Goal: Transaction & Acquisition: Book appointment/travel/reservation

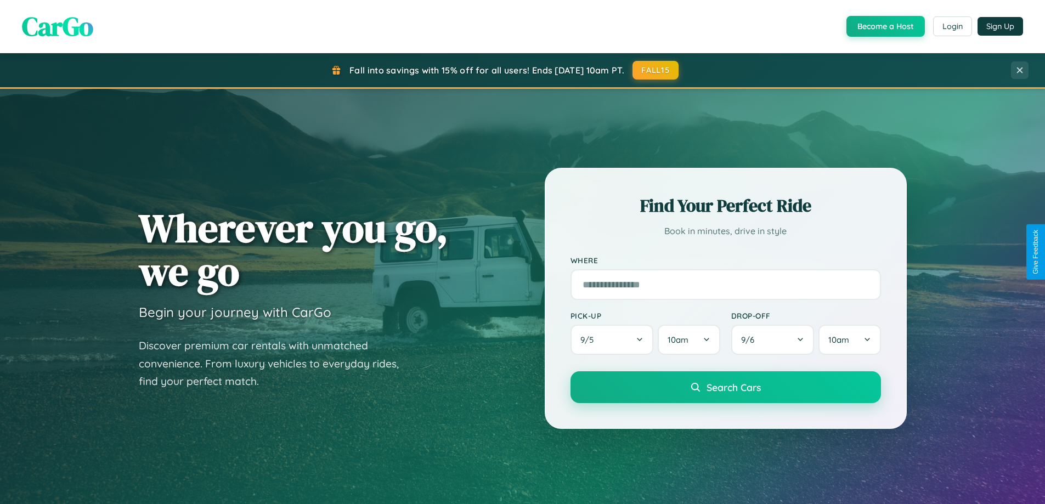
scroll to position [473, 0]
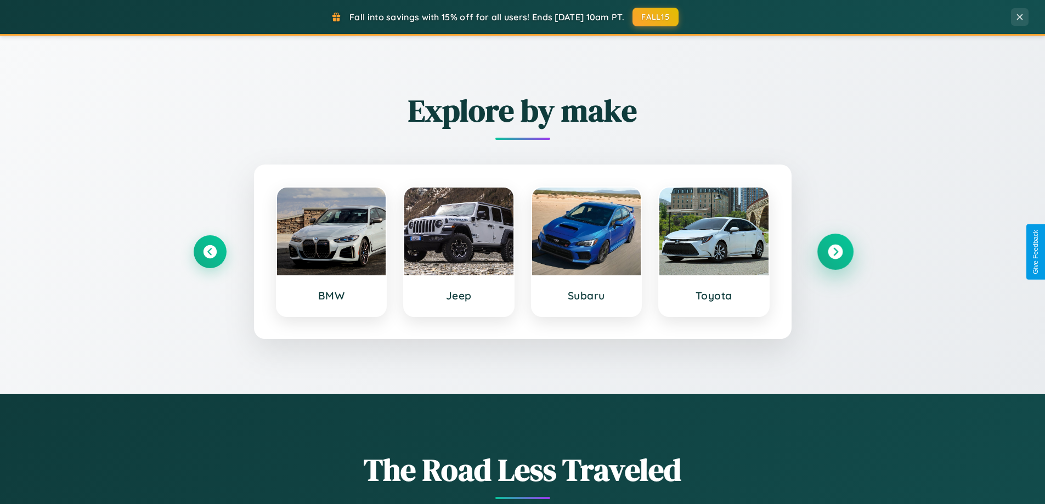
click at [835, 252] on icon at bounding box center [835, 252] width 15 height 15
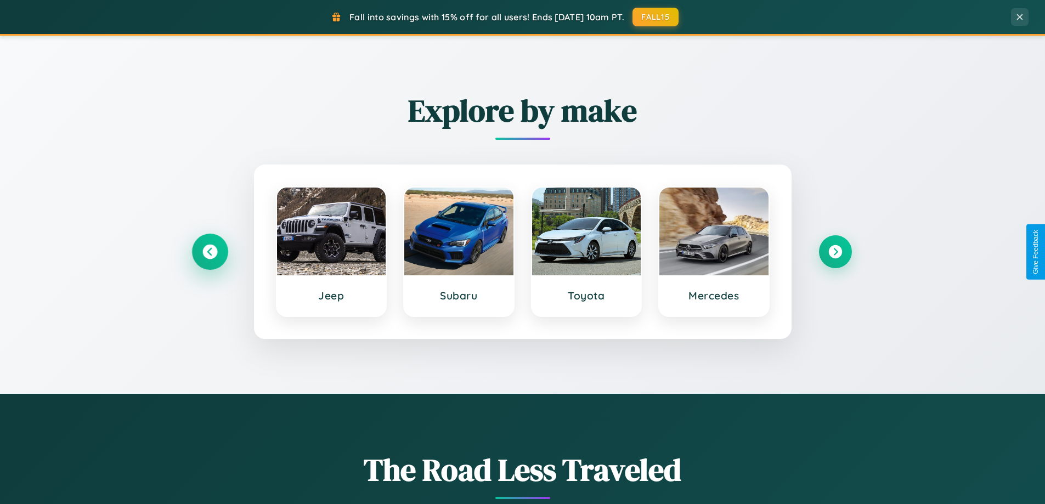
click at [210, 252] on icon at bounding box center [209, 252] width 15 height 15
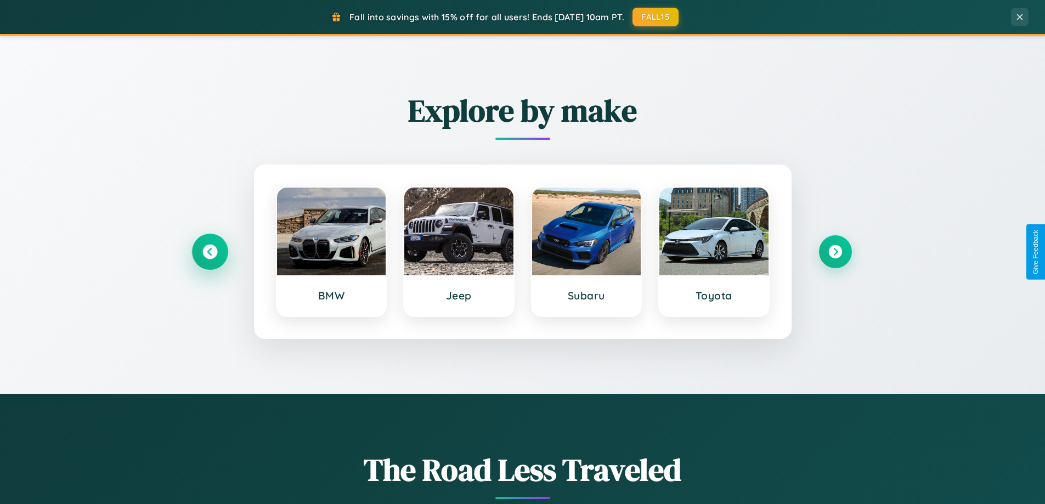
click at [210, 252] on icon at bounding box center [209, 252] width 15 height 15
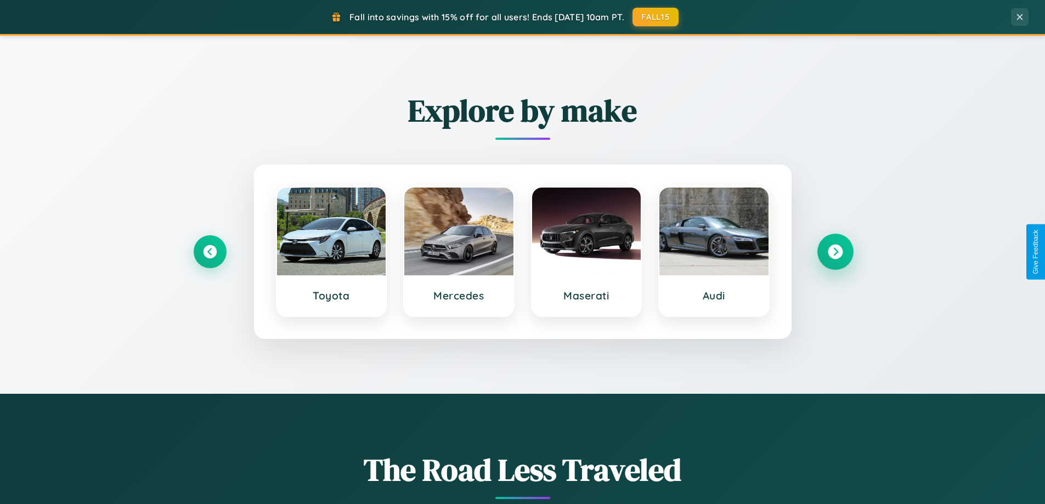
click at [835, 252] on icon at bounding box center [835, 252] width 15 height 15
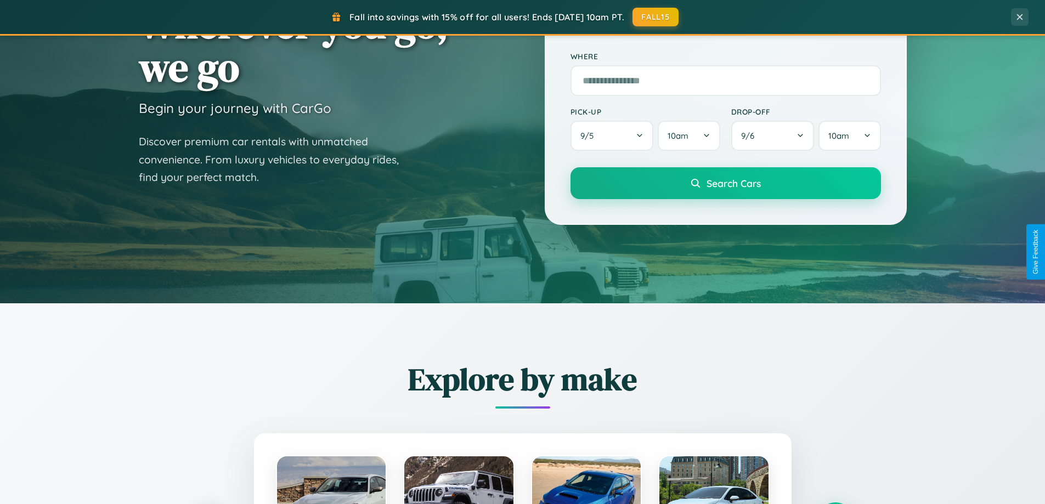
scroll to position [32, 0]
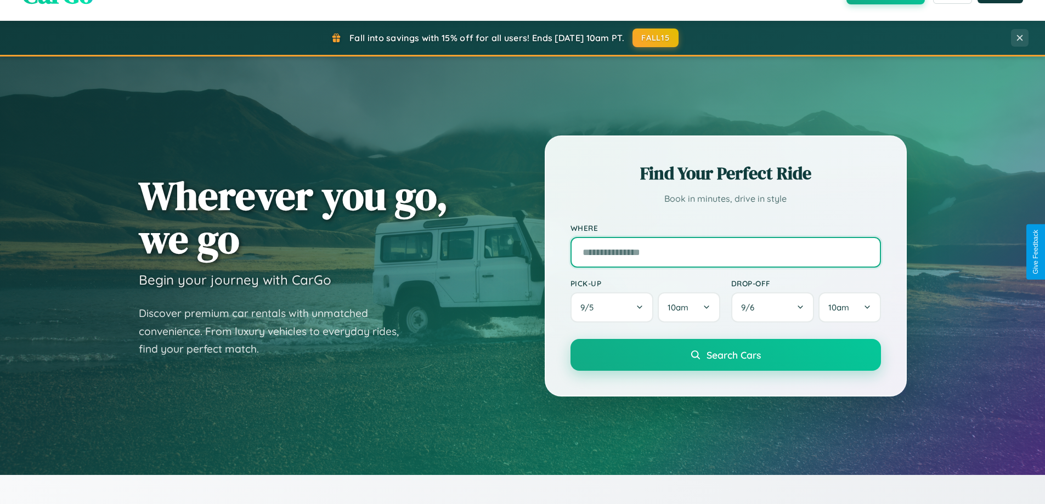
click at [725, 252] on input "text" at bounding box center [725, 252] width 310 height 31
type input "******"
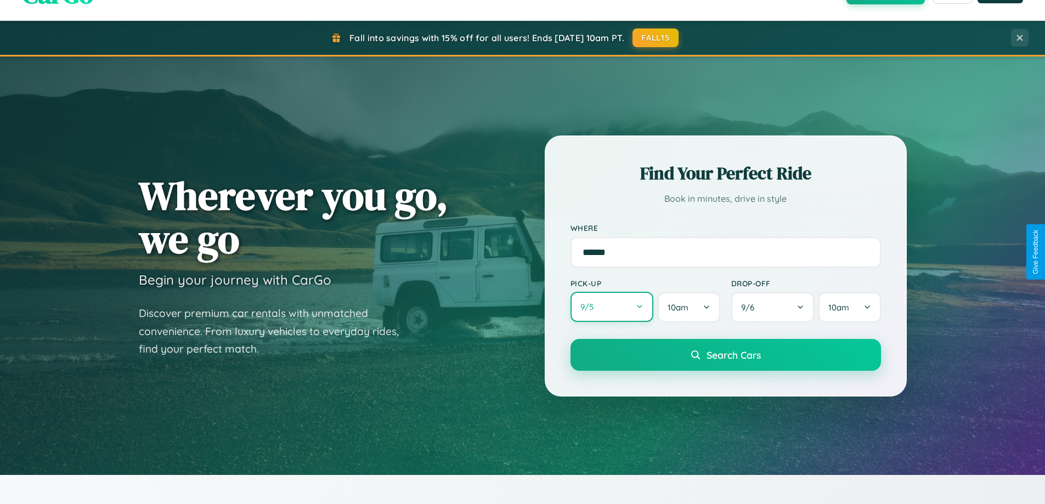
click at [612, 307] on button "9 / 5" at bounding box center [611, 307] width 83 height 30
select select "*"
select select "****"
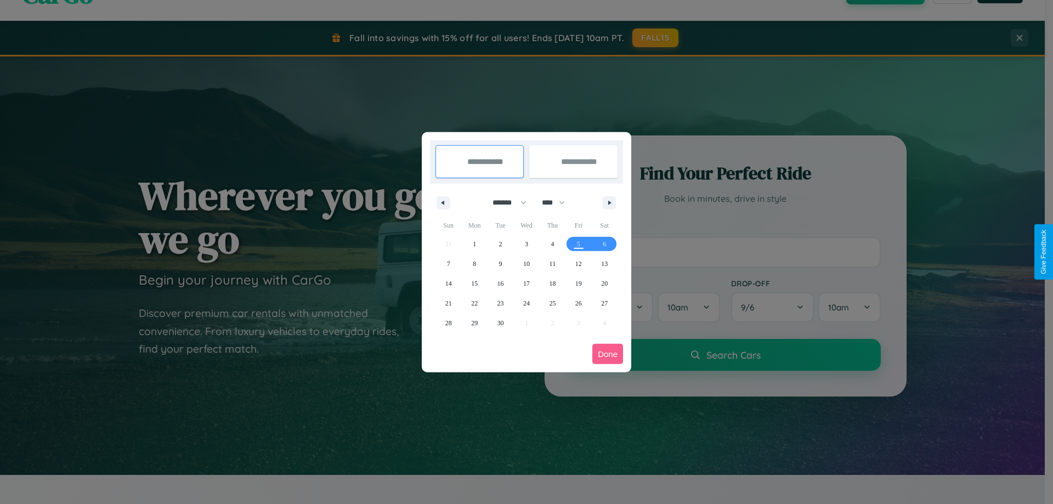
drag, startPoint x: 505, startPoint y: 202, endPoint x: 527, endPoint y: 220, distance: 28.1
click at [505, 202] on select "******* ******** ***** ***** *** **** **** ****** ********* ******* ******** **…" at bounding box center [507, 203] width 47 height 18
select select "*"
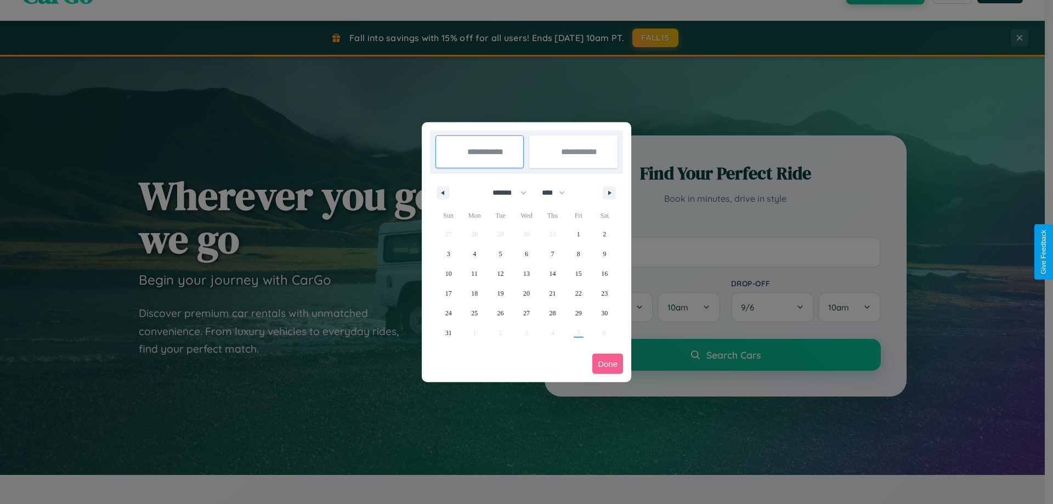
click at [558, 193] on select "**** **** **** **** **** **** **** **** **** **** **** **** **** **** **** ****…" at bounding box center [552, 193] width 33 height 18
select select "****"
click at [474, 273] on span "10" at bounding box center [474, 274] width 7 height 20
type input "**********"
click at [500, 293] on span "18" at bounding box center [500, 294] width 7 height 20
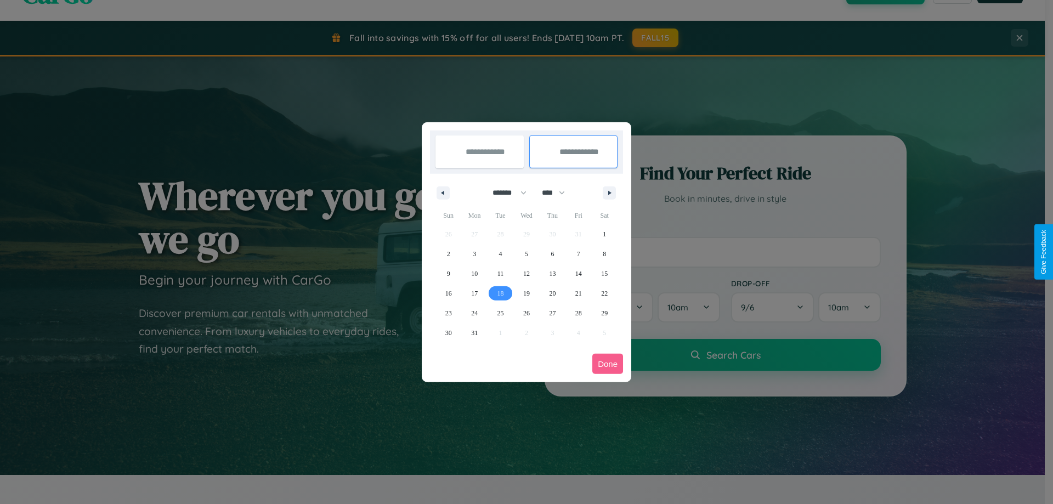
type input "**********"
click at [608, 364] on button "Done" at bounding box center [607, 364] width 31 height 20
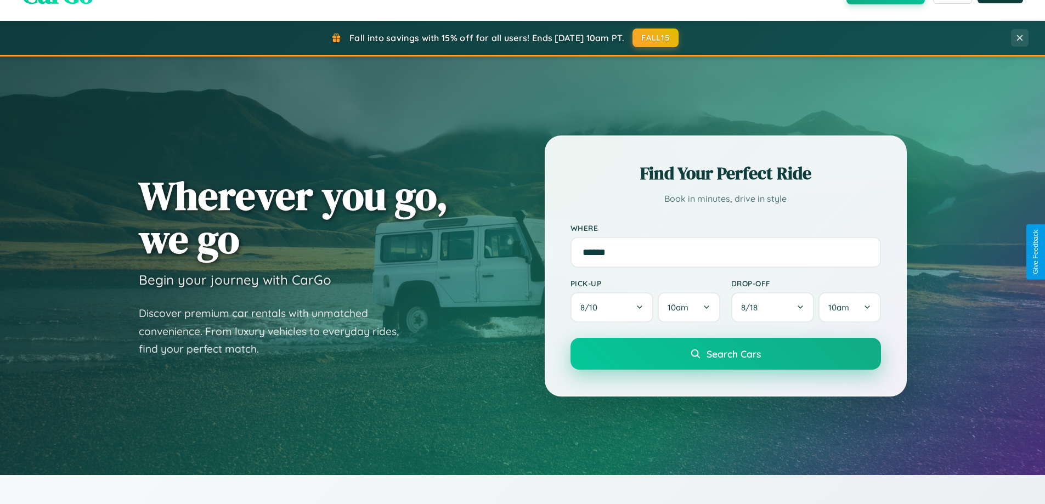
click at [725, 354] on span "Search Cars" at bounding box center [733, 354] width 54 height 12
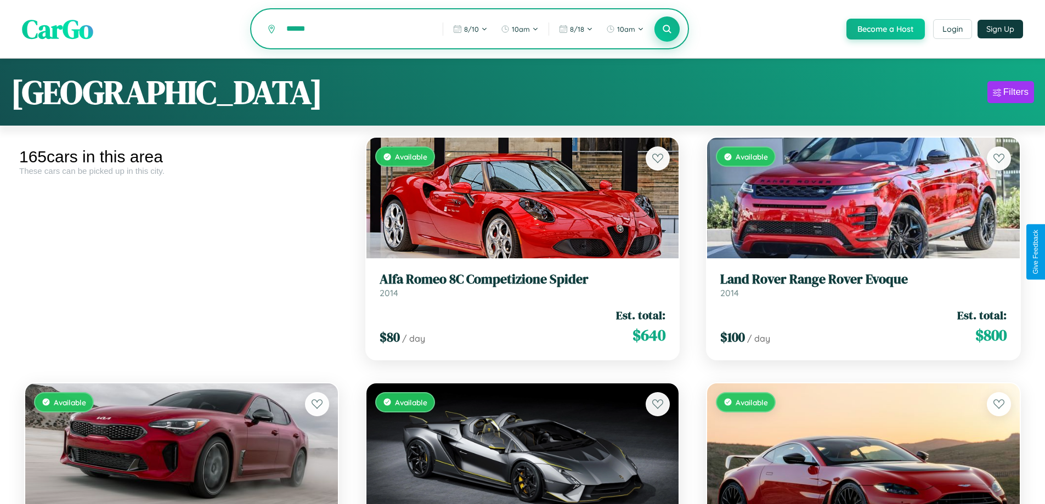
type input "******"
click at [666, 30] on icon at bounding box center [667, 29] width 10 height 10
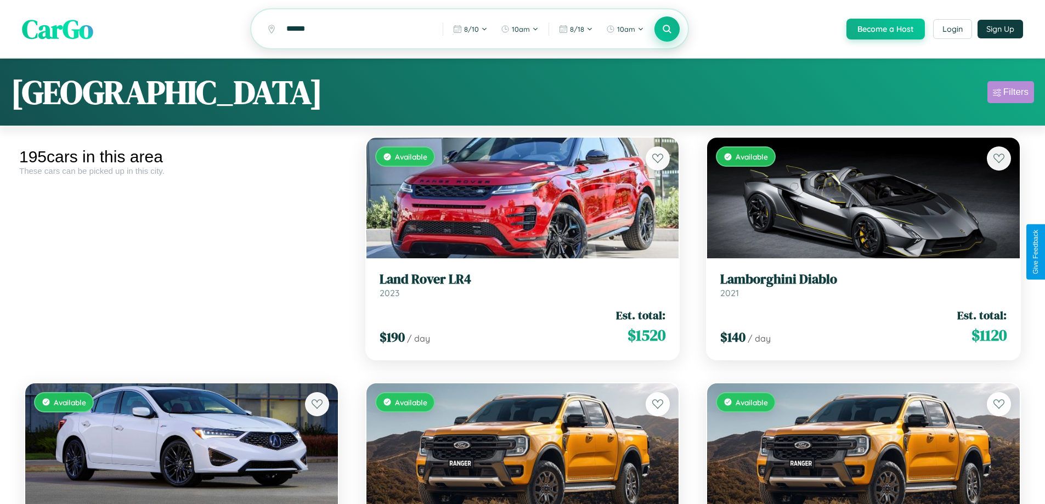
click at [1010, 94] on div "Filters" at bounding box center [1015, 92] width 25 height 11
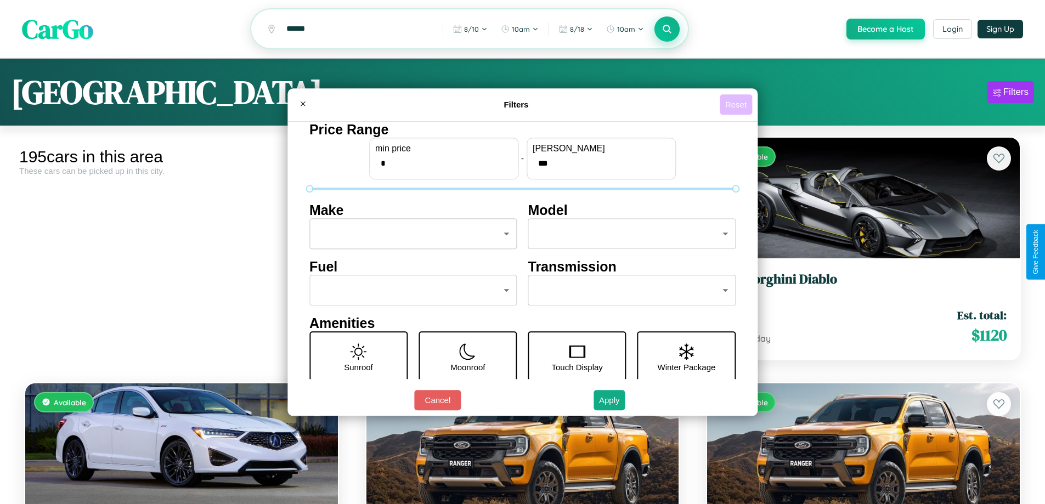
click at [737, 104] on button "Reset" at bounding box center [736, 104] width 32 height 20
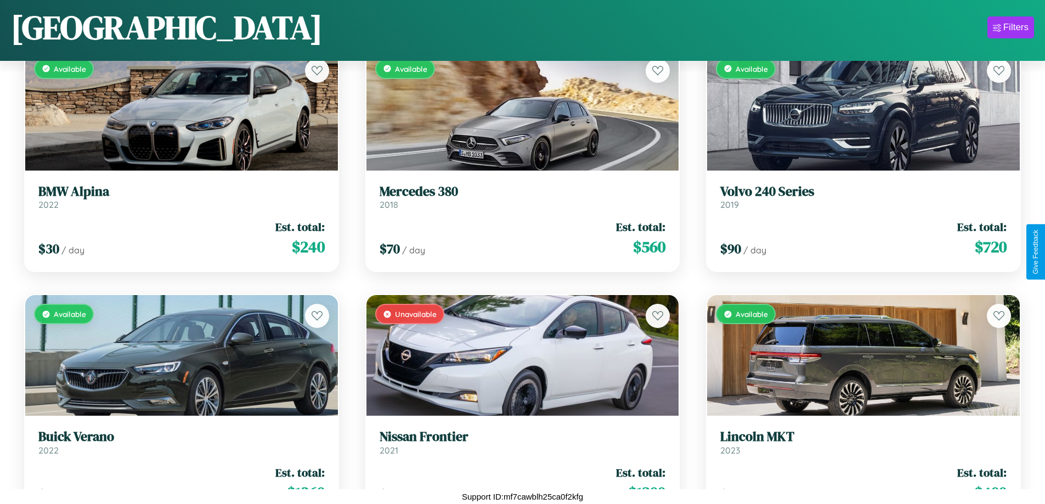
scroll to position [8750, 0]
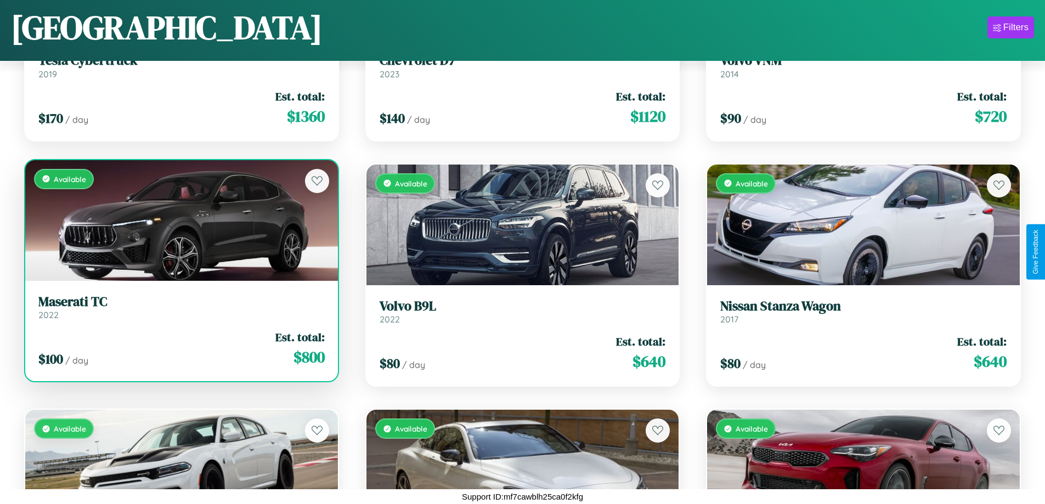
click at [180, 307] on h3 "Maserati TC" at bounding box center [181, 302] width 286 height 16
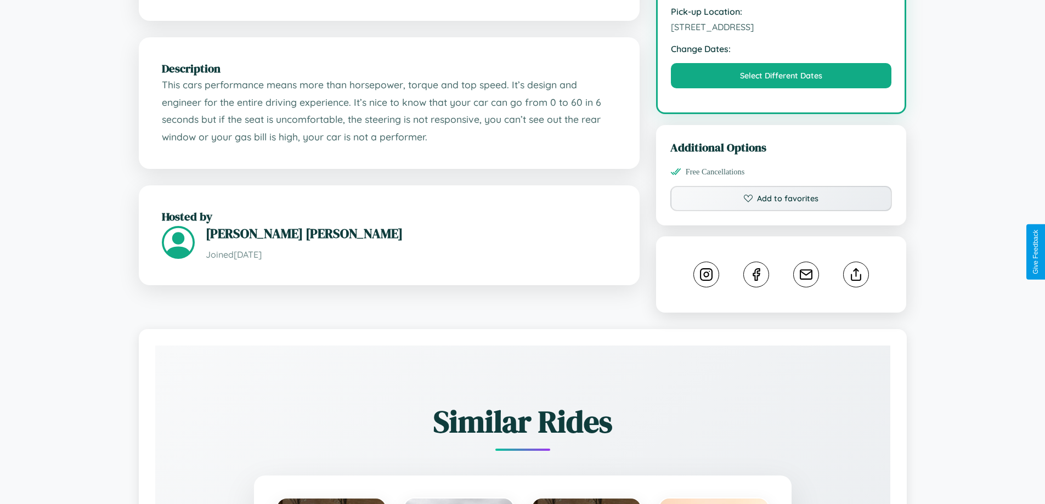
scroll to position [360, 0]
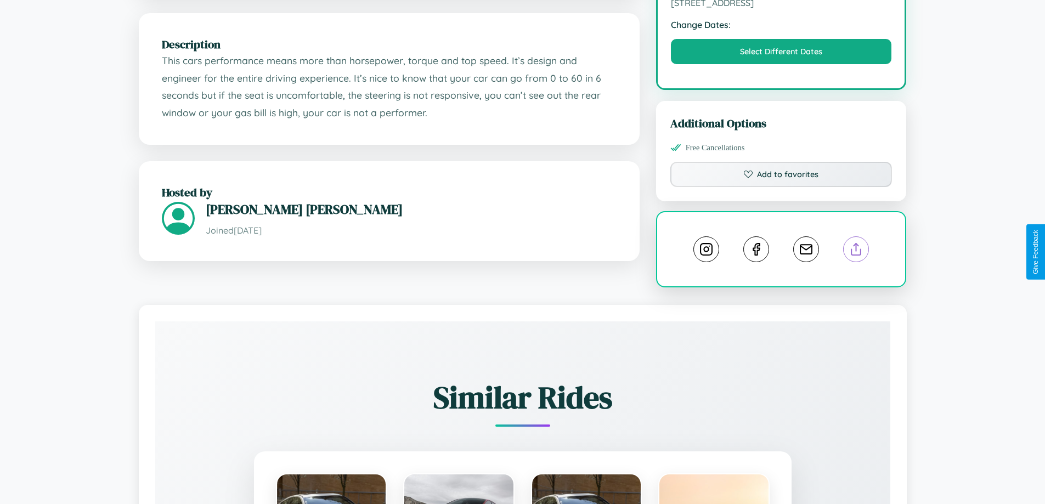
click at [856, 251] on line at bounding box center [856, 248] width 0 height 8
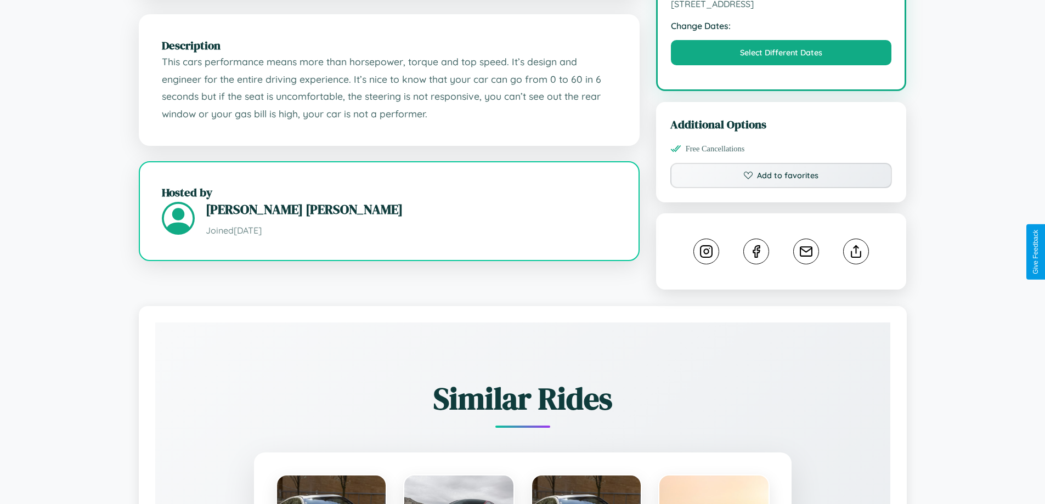
scroll to position [113, 0]
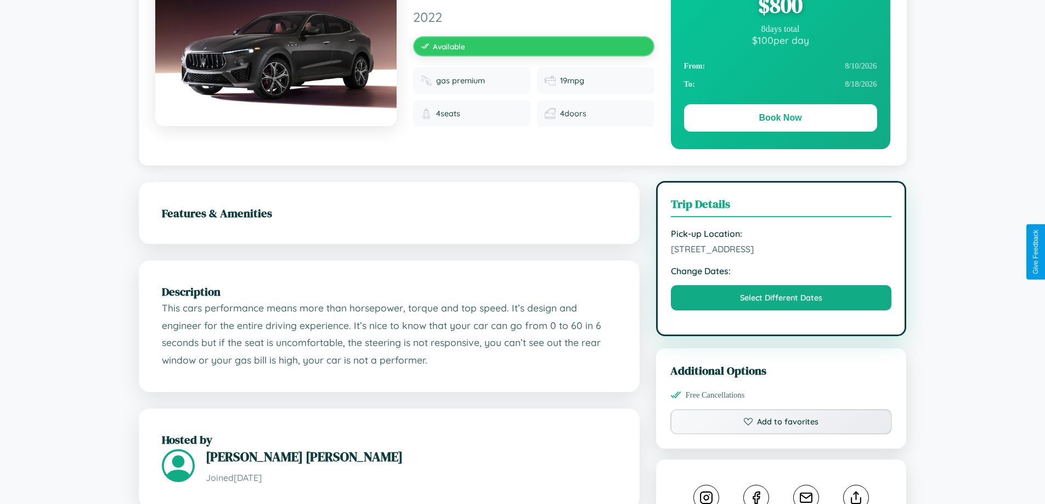
click at [781, 251] on span "[STREET_ADDRESS]" at bounding box center [781, 249] width 221 height 11
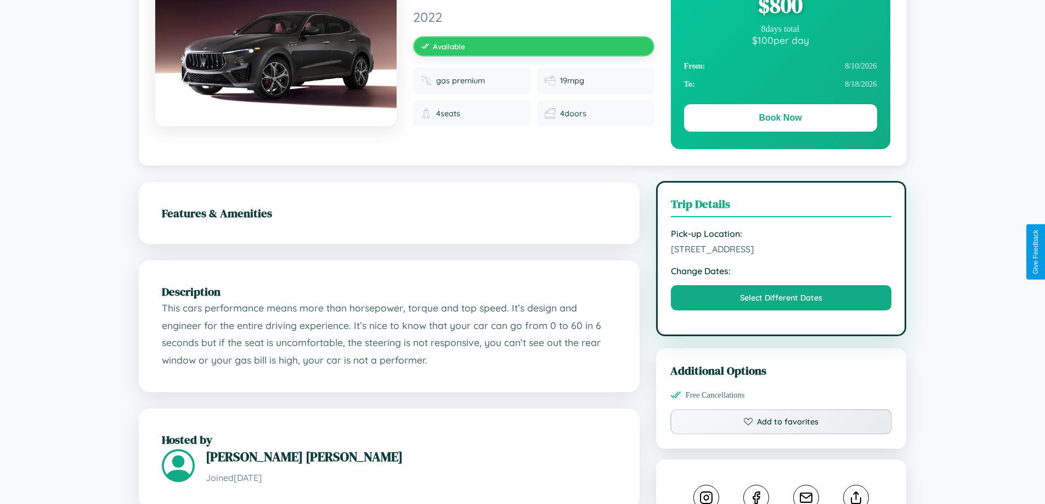
click at [781, 251] on span "[STREET_ADDRESS]" at bounding box center [781, 249] width 221 height 11
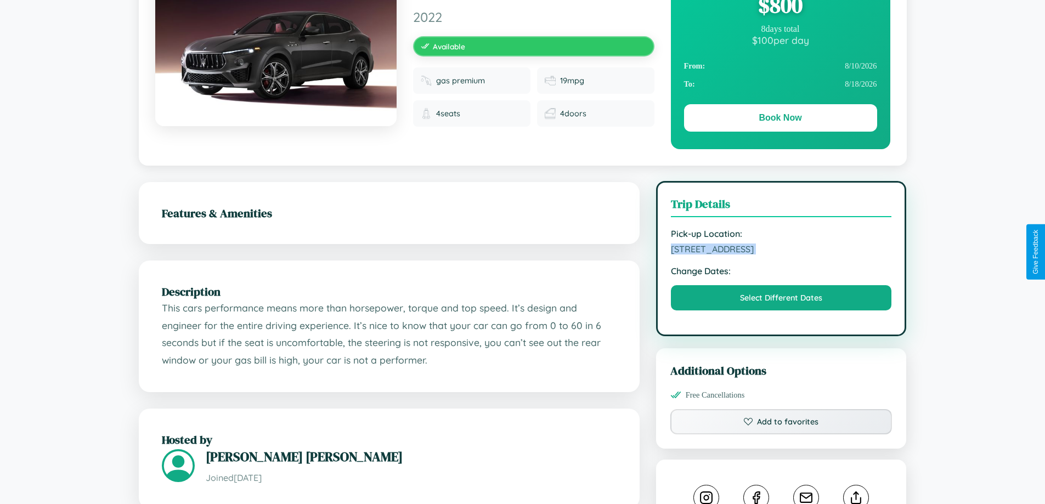
click at [781, 251] on span "[STREET_ADDRESS]" at bounding box center [781, 249] width 221 height 11
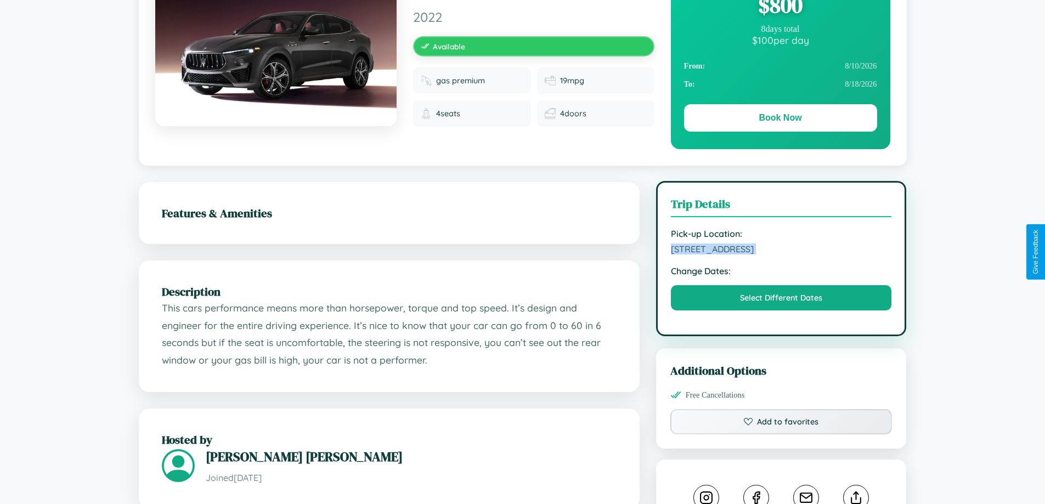
click at [781, 251] on span "[STREET_ADDRESS]" at bounding box center [781, 249] width 221 height 11
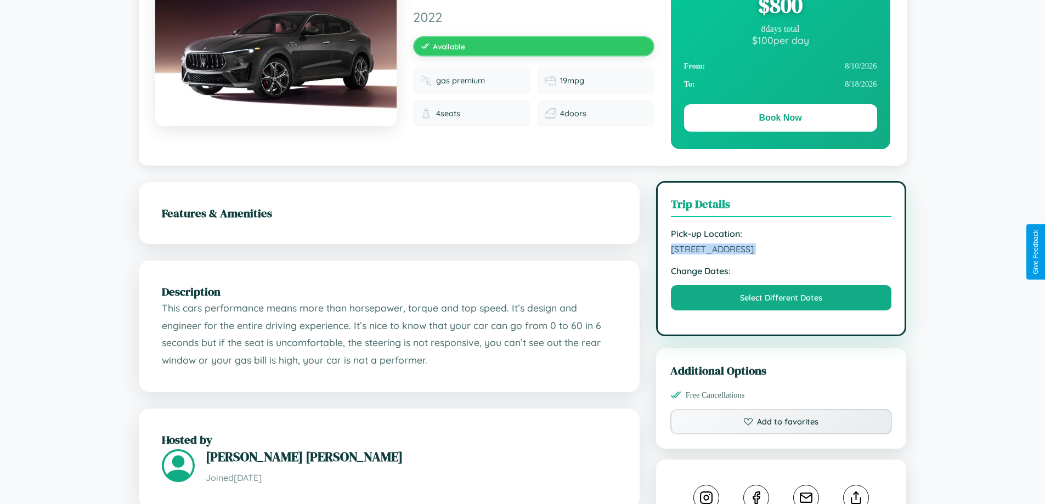
click at [781, 251] on span "[STREET_ADDRESS]" at bounding box center [781, 249] width 221 height 11
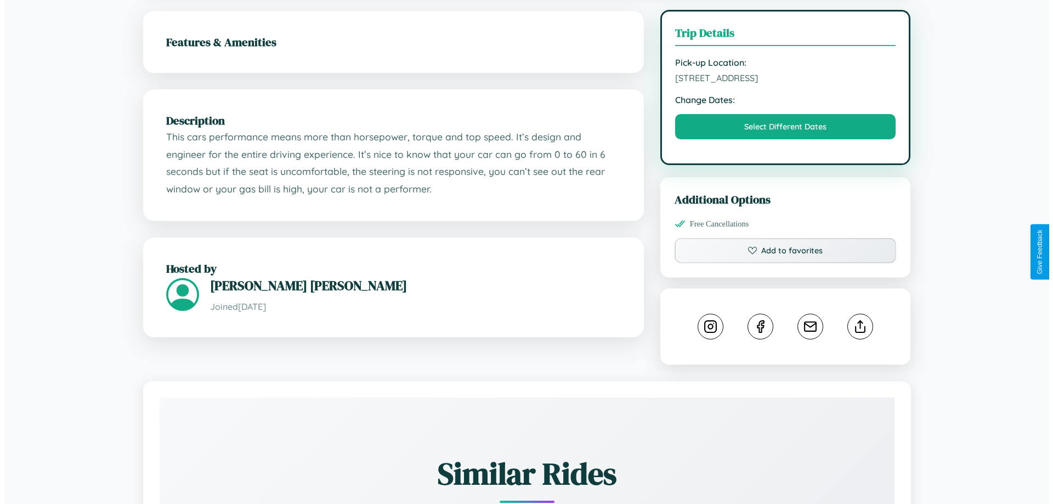
scroll to position [285, 0]
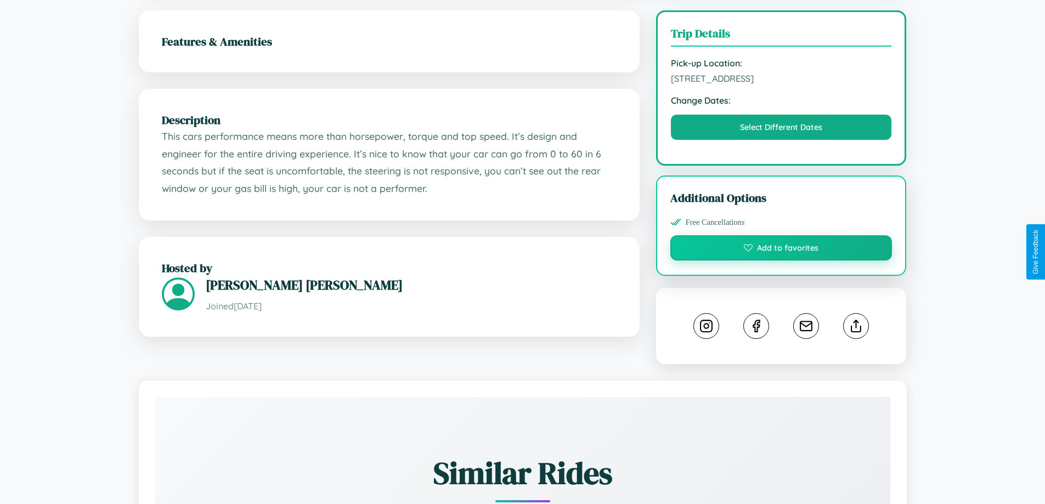
click at [781, 250] on button "Add to favorites" at bounding box center [781, 247] width 222 height 25
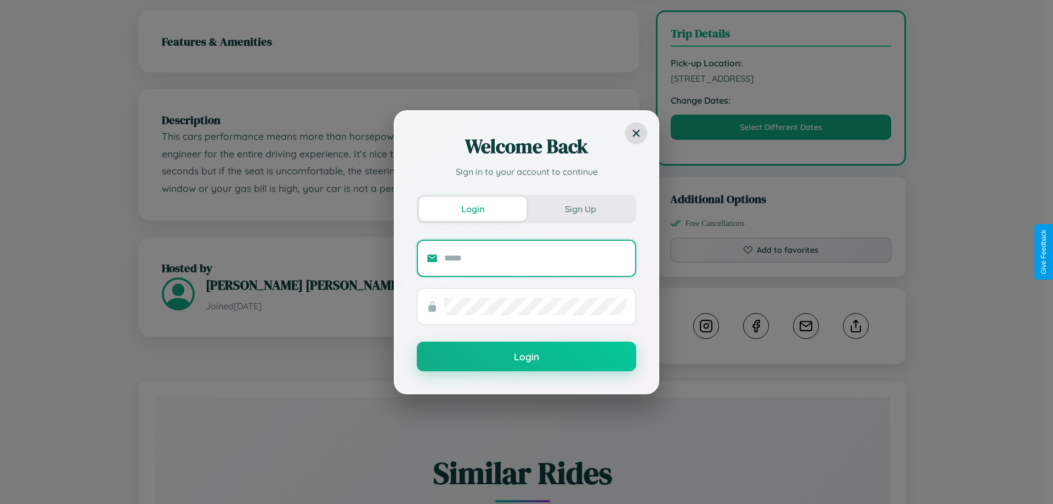
click at [535, 258] on input "text" at bounding box center [535, 259] width 182 height 18
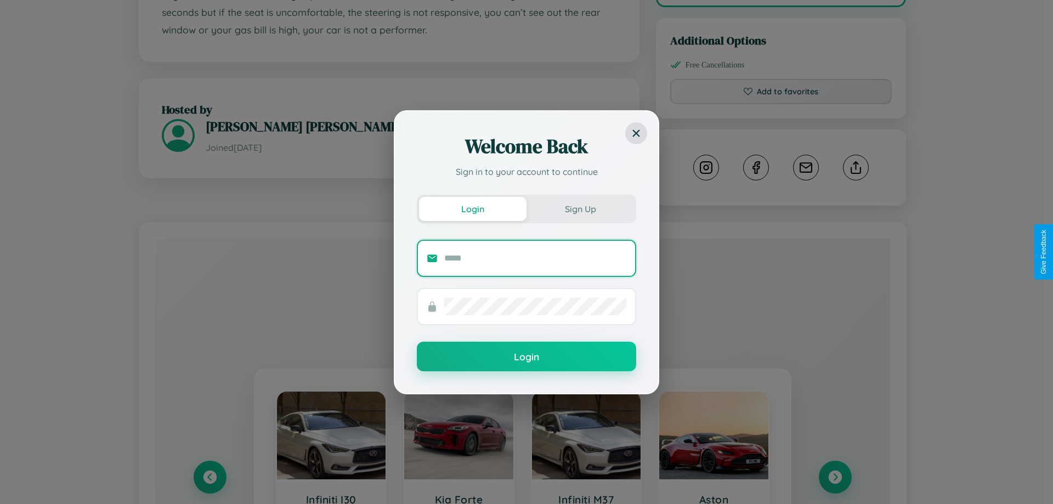
scroll to position [610, 0]
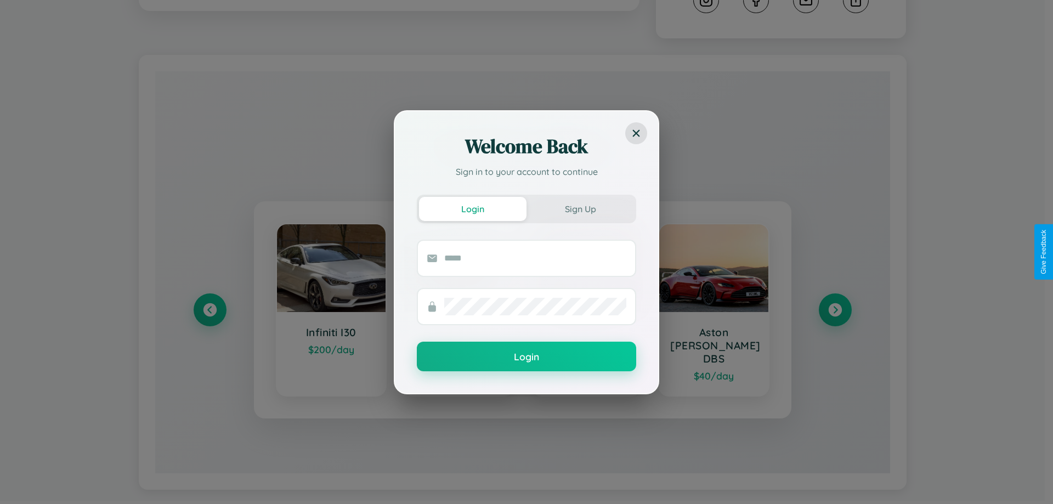
click at [835, 305] on div "Welcome Back Sign in to your account to continue Login Sign Up Login" at bounding box center [526, 252] width 1053 height 504
click at [210, 305] on div "Welcome Back Sign in to your account to continue Login Sign Up Login" at bounding box center [526, 252] width 1053 height 504
click at [835, 305] on div "Welcome Back Sign in to your account to continue Login Sign Up Login" at bounding box center [526, 252] width 1053 height 504
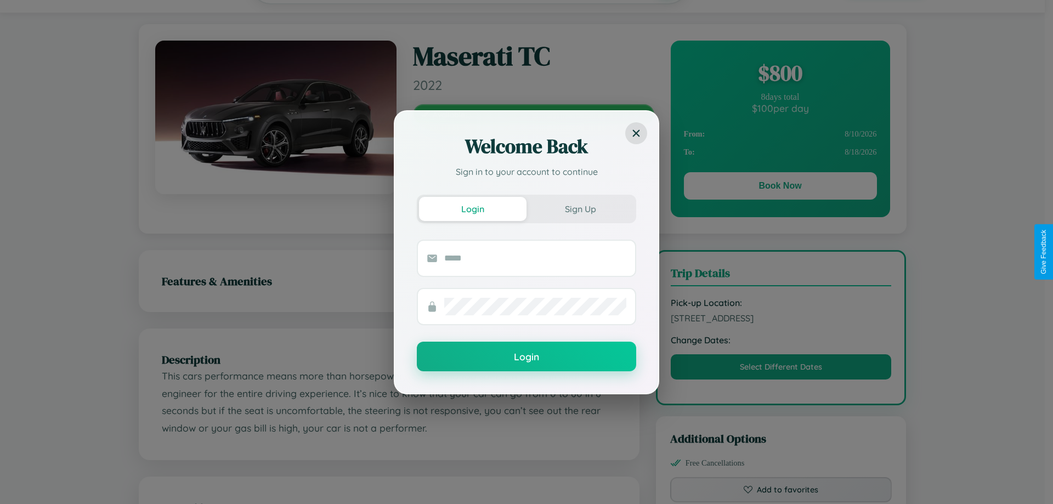
scroll to position [0, 0]
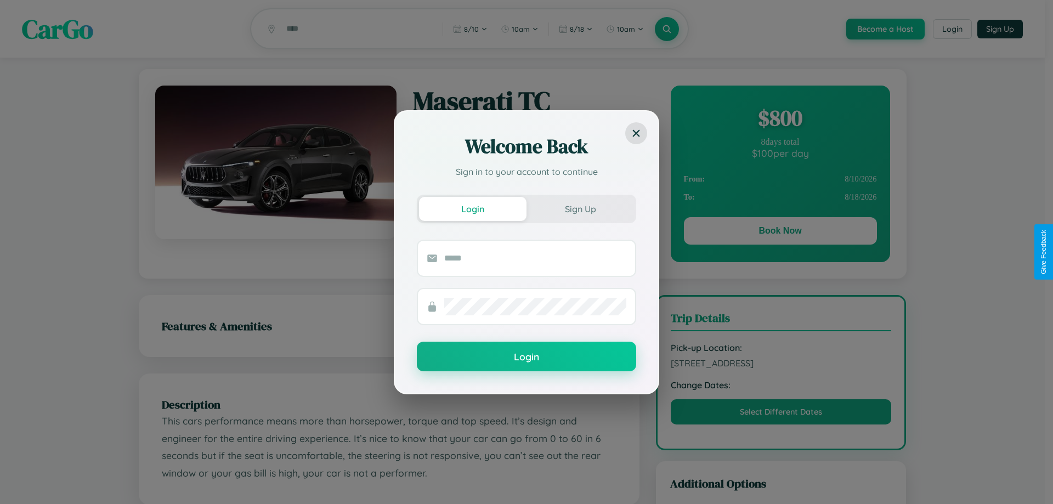
click at [780, 233] on div "Welcome Back Sign in to your account to continue Login Sign Up Login" at bounding box center [526, 252] width 1053 height 504
